Goal: Complete application form

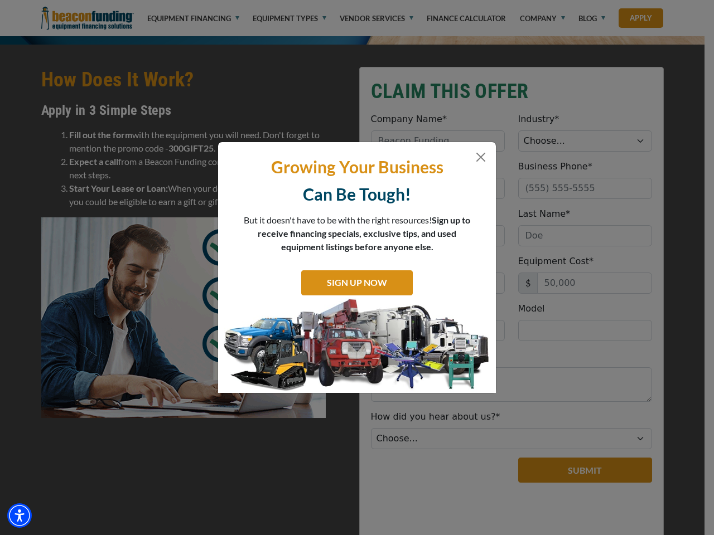
scroll to position [257, 0]
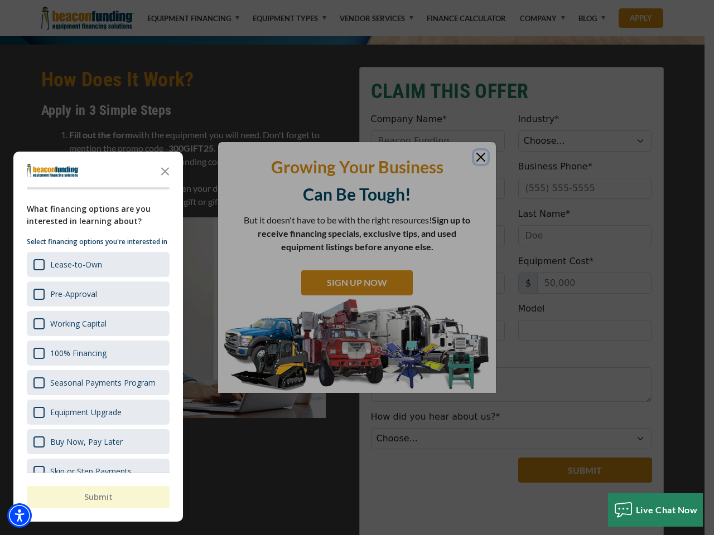
click at [357, 139] on div at bounding box center [357, 267] width 714 height 535
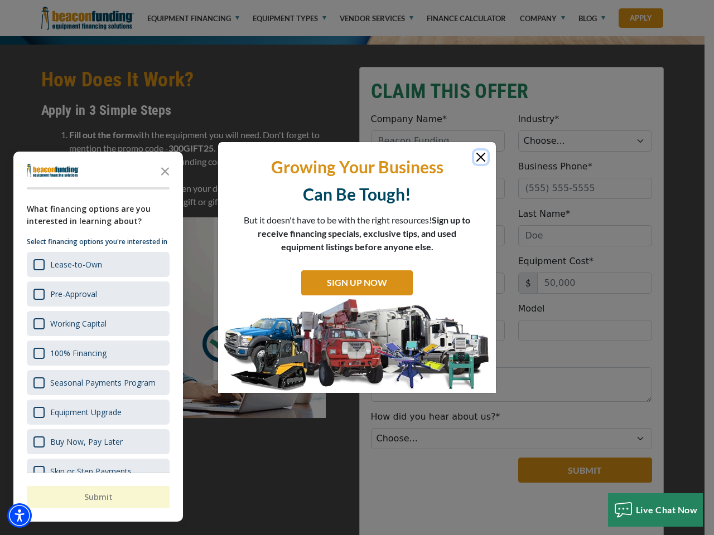
click at [20, 516] on img "Accessibility Menu" at bounding box center [19, 516] width 25 height 25
click at [357, 268] on body "Skip to main content Enable accessibility for low vision Open the accessibility…" at bounding box center [357, 10] width 714 height 535
click at [165, 171] on body "Skip to main content Enable accessibility for low vision Open the accessibility…" at bounding box center [357, 10] width 714 height 535
click at [97, 264] on body "Skip to main content Enable accessibility for low vision Open the accessibility…" at bounding box center [357, 10] width 714 height 535
